Goal: Task Accomplishment & Management: Complete application form

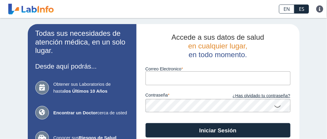
drag, startPoint x: 0, startPoint y: 0, endPoint x: 159, endPoint y: 81, distance: 178.7
click at [159, 81] on input "Correo Electronico" at bounding box center [217, 78] width 145 height 14
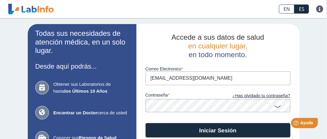
type input "[EMAIL_ADDRESS][DOMAIN_NAME]"
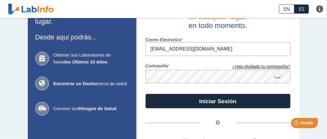
scroll to position [30, 0]
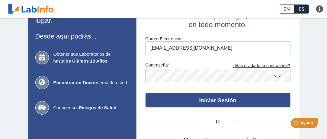
click at [170, 98] on button "Iniciar Sesión" at bounding box center [217, 100] width 145 height 14
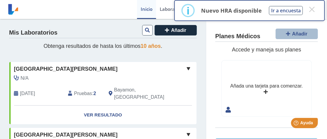
scroll to position [3, 0]
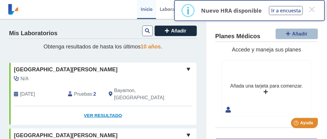
click at [101, 109] on link "Ver Resultado" at bounding box center [102, 115] width 187 height 19
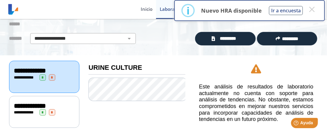
scroll to position [38, 0]
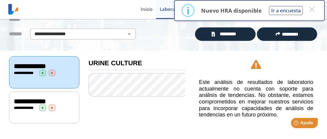
click at [27, 64] on span "**********" at bounding box center [30, 66] width 32 height 7
click at [42, 73] on span "*" at bounding box center [43, 73] width 6 height 6
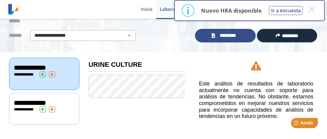
click at [212, 35] on icon at bounding box center [212, 35] width 3 height 5
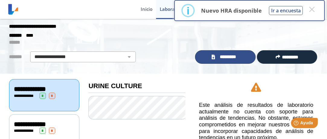
scroll to position [38, 0]
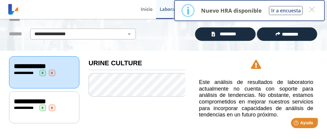
click at [43, 106] on span "*" at bounding box center [43, 108] width 6 height 6
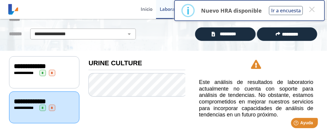
click at [43, 106] on span "*" at bounding box center [43, 108] width 6 height 6
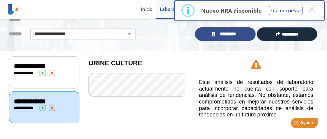
click at [224, 36] on span "*********" at bounding box center [228, 34] width 22 height 7
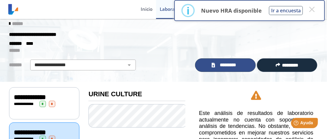
scroll to position [38, 0]
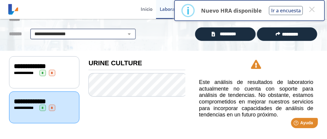
click at [126, 35] on select "**********" at bounding box center [83, 33] width 102 height 7
select select "**********"
click at [32, 30] on select "**********" at bounding box center [83, 33] width 102 height 7
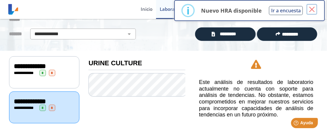
click at [311, 10] on button "×" at bounding box center [311, 9] width 11 height 11
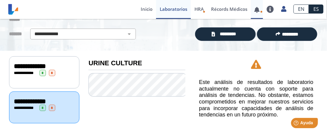
click at [256, 11] on link at bounding box center [257, 10] width 12 height 5
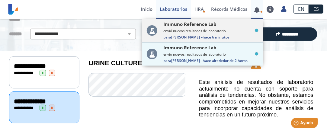
click at [230, 29] on div "Immuno Reference Lab envió nuevos resultados de laboratorio Para [PERSON_NAME] …" at bounding box center [210, 30] width 95 height 19
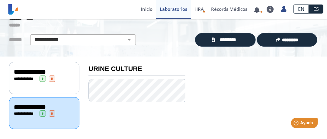
scroll to position [32, 0]
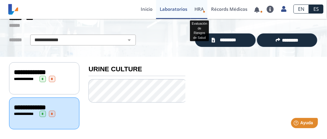
click at [197, 10] on span "HRA" at bounding box center [198, 9] width 9 height 6
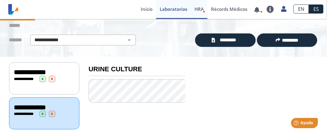
scroll to position [1, 0]
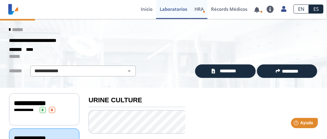
click at [197, 10] on span "HRA" at bounding box center [198, 9] width 9 height 6
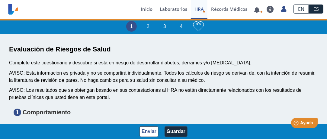
type input "[PERSON_NAME]"
type input "[DATE]"
select select
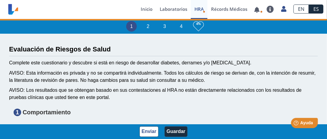
select select
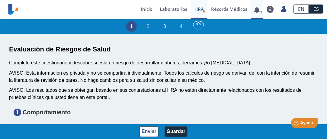
click at [260, 11] on link at bounding box center [257, 10] width 12 height 5
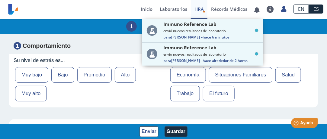
scroll to position [223, 0]
